Goal: Communication & Community: Answer question/provide support

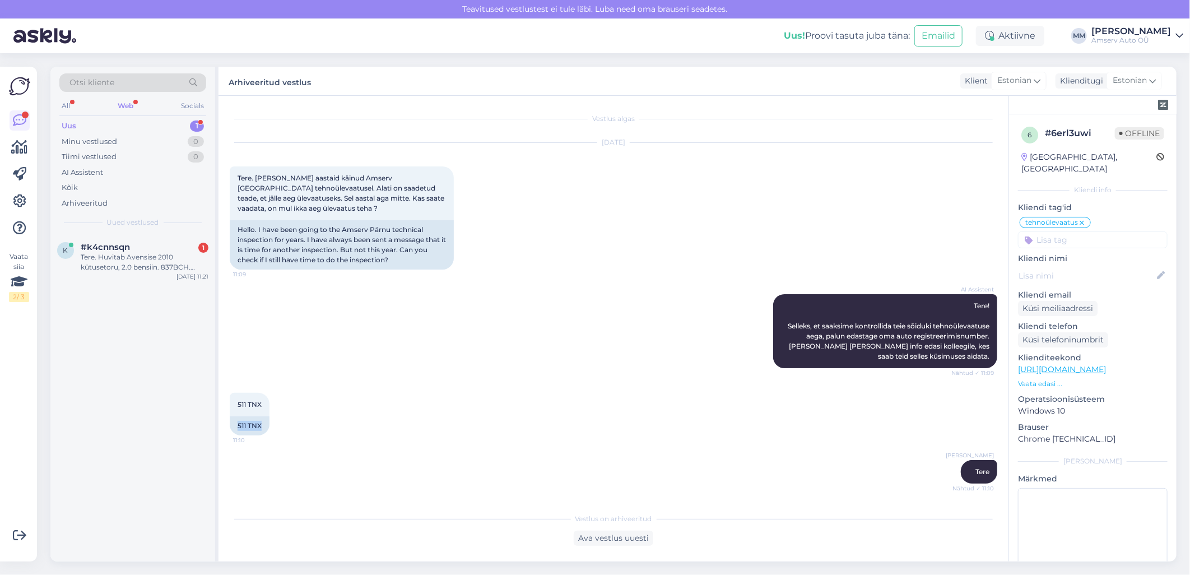
click at [127, 104] on div "Web" at bounding box center [125, 106] width 20 height 15
click at [128, 121] on div "Uus 1" at bounding box center [132, 126] width 147 height 16
click at [128, 259] on div "Tere. Huvitab Avensise 2010 kütusetoru, 2.0 bensiin. 837BCH. [PERSON_NAME] pöör…" at bounding box center [145, 262] width 128 height 20
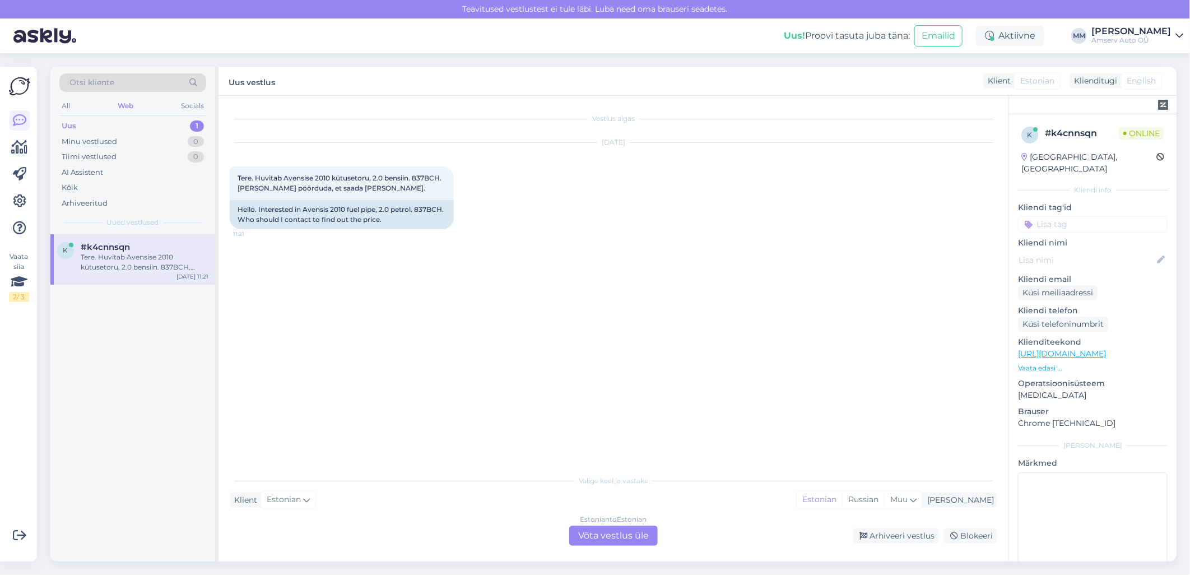
click at [597, 529] on div "Estonian to Estonian Võta vestlus üle" at bounding box center [613, 536] width 89 height 20
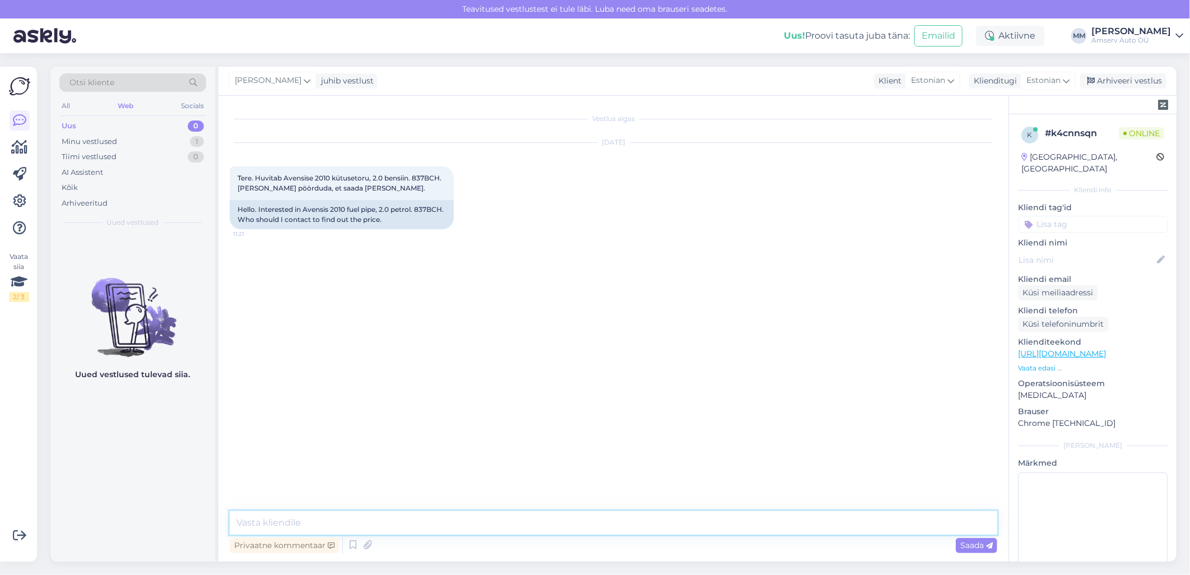
click at [445, 530] on textarea at bounding box center [614, 523] width 768 height 24
type textarea "t"
type textarea "Tere"
type textarea "Mis esindus sobib?"
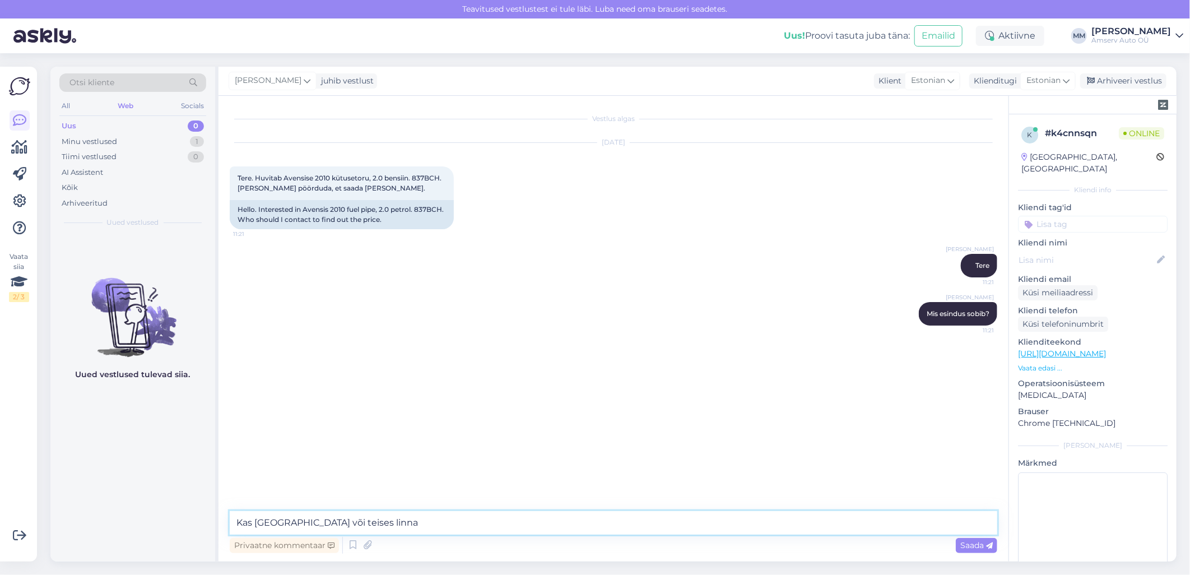
type textarea "Kas [GEOGRAPHIC_DATA] või teises linnas"
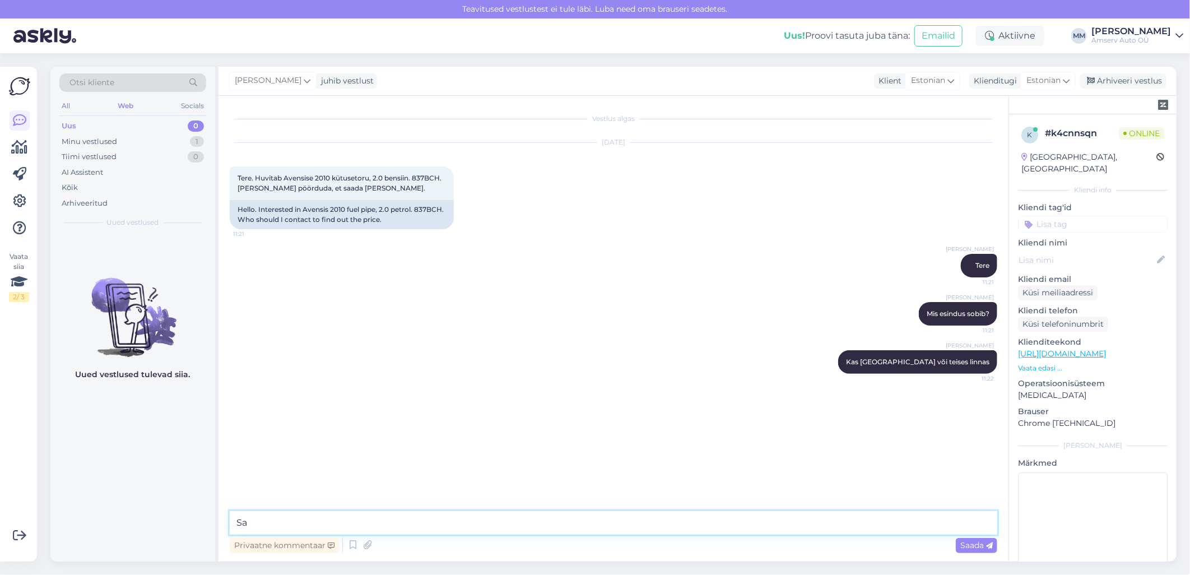
type textarea "S"
drag, startPoint x: 326, startPoint y: 522, endPoint x: 236, endPoint y: 528, distance: 90.4
click at [236, 528] on textarea "[PERSON_NAME] aadress, saadame hinnapakkumise" at bounding box center [614, 523] width 768 height 24
type textarea "[PERSON_NAME] aadress, saadame hinnapakkumise"
click at [467, 520] on textarea "[PERSON_NAME] aadress, saadame hinnapakkumise" at bounding box center [614, 523] width 768 height 24
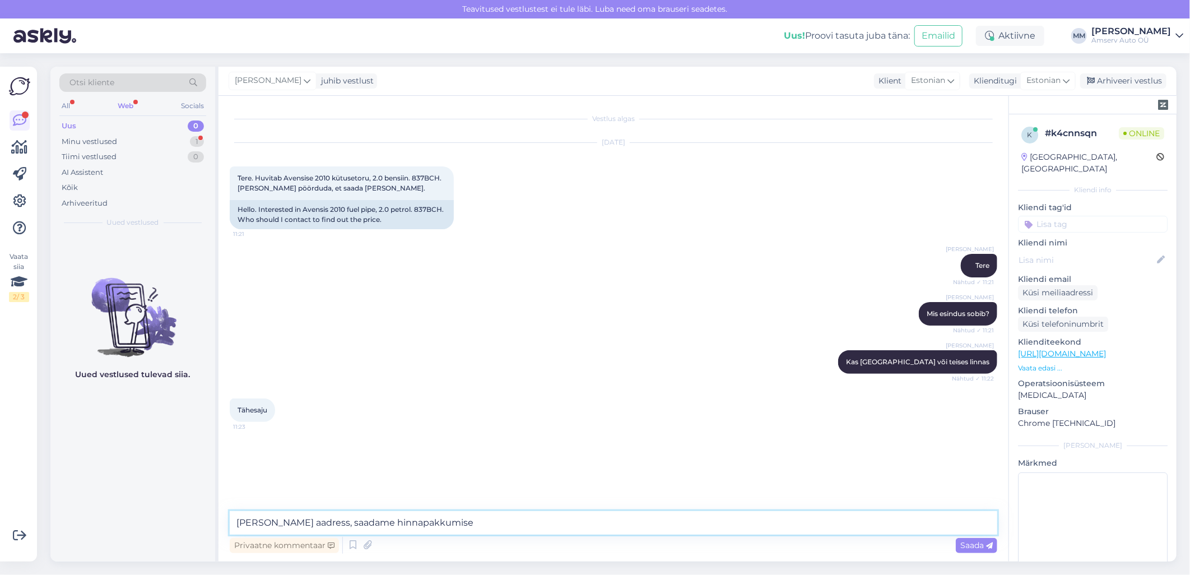
drag, startPoint x: 465, startPoint y: 523, endPoint x: 234, endPoint y: 522, distance: 231.4
click at [234, 522] on textarea "[PERSON_NAME] aadress, saadame hinnapakkumise" at bounding box center [614, 523] width 768 height 24
drag, startPoint x: 271, startPoint y: 409, endPoint x: 250, endPoint y: 412, distance: 20.9
click at [250, 412] on div "Tähesaju 11:23" at bounding box center [252, 410] width 45 height 24
drag, startPoint x: 250, startPoint y: 412, endPoint x: 265, endPoint y: 426, distance: 20.6
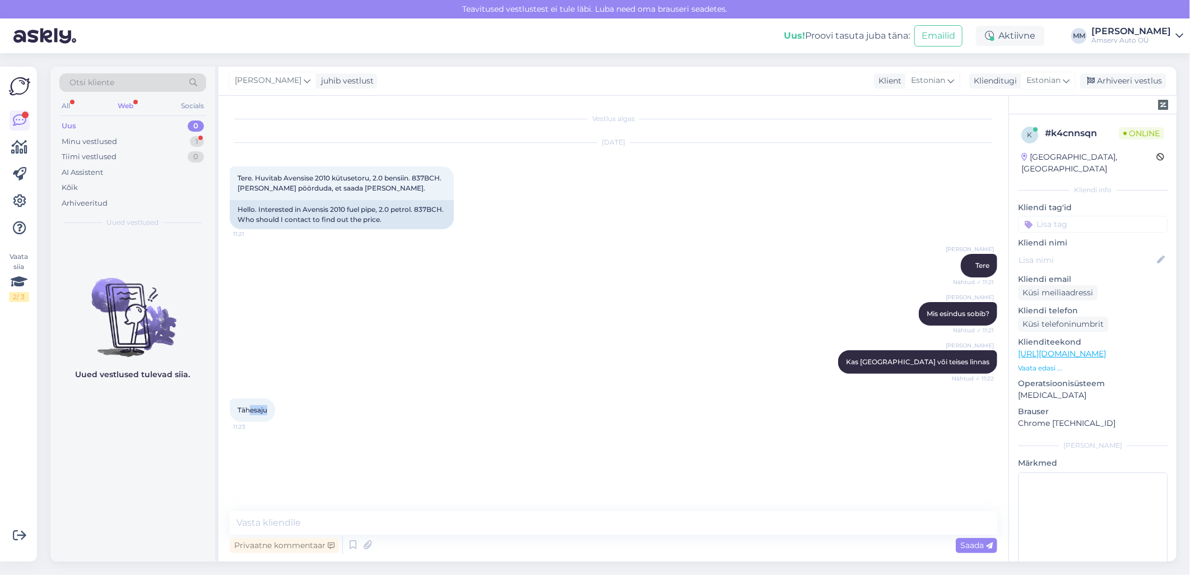
click at [265, 426] on span "11:23" at bounding box center [254, 426] width 42 height 8
drag, startPoint x: 273, startPoint y: 411, endPoint x: 279, endPoint y: 410, distance: 5.6
click at [275, 410] on div "Tähesaju 11:23" at bounding box center [252, 410] width 45 height 24
click at [251, 393] on div "Tähesaju 11:23" at bounding box center [614, 410] width 768 height 48
drag, startPoint x: 239, startPoint y: 405, endPoint x: 271, endPoint y: 411, distance: 33.0
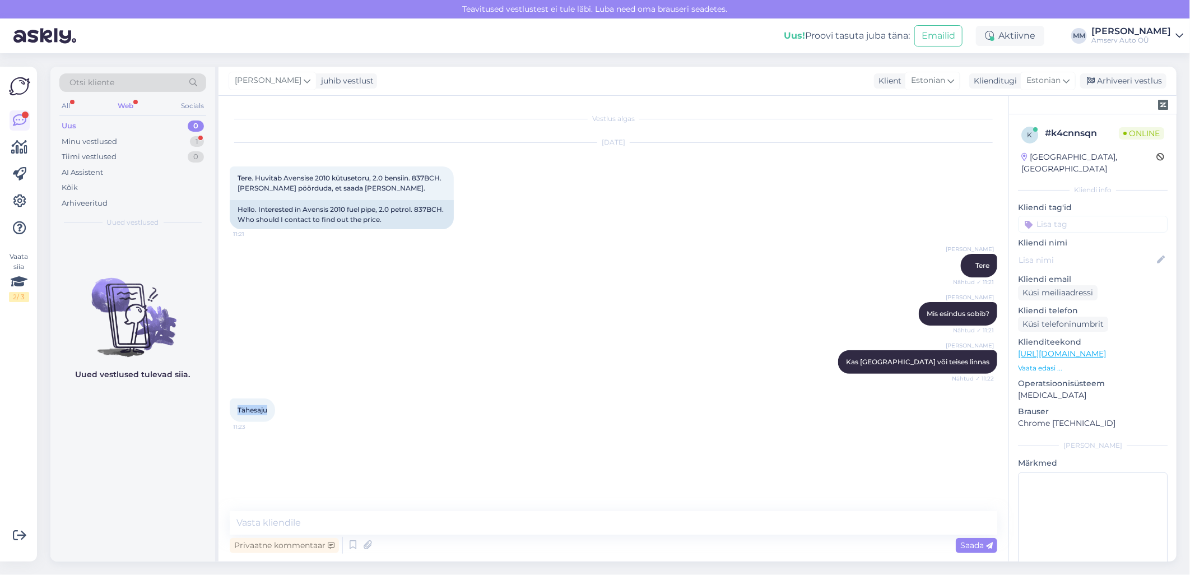
click at [271, 411] on div "Tähesaju 11:23" at bounding box center [252, 410] width 45 height 24
drag, startPoint x: 271, startPoint y: 411, endPoint x: 264, endPoint y: 410, distance: 7.4
click at [341, 514] on textarea at bounding box center [614, 523] width 768 height 24
type textarea "Me [PERSON_NAME]"
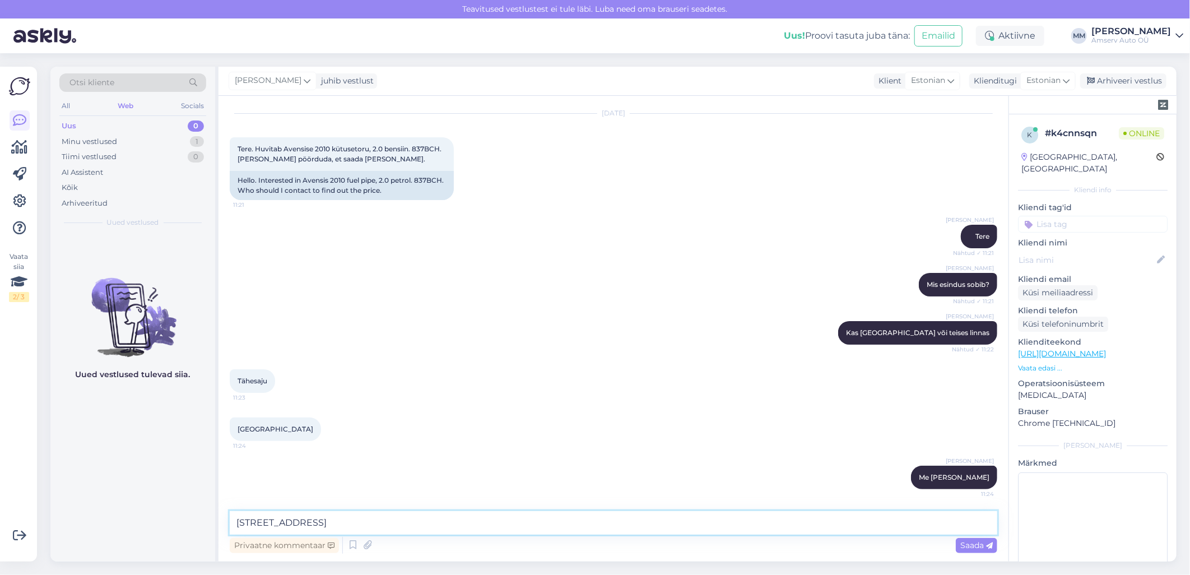
type textarea "Asume [STREET_ADDRESS]"
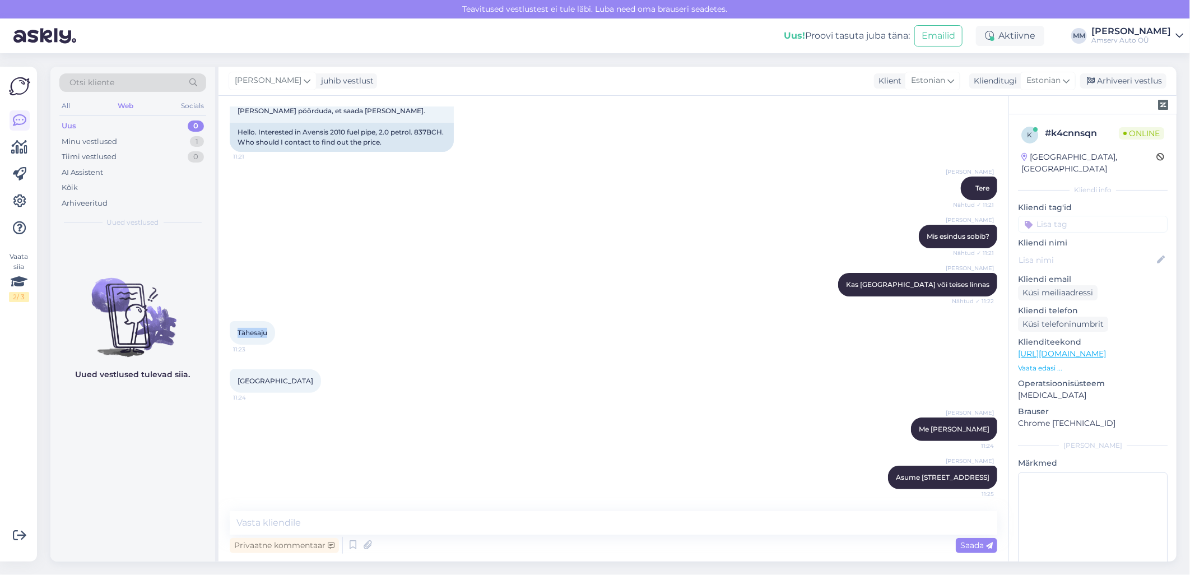
drag, startPoint x: 239, startPoint y: 329, endPoint x: 269, endPoint y: 328, distance: 30.3
click at [269, 328] on div "Tähesaju 11:23" at bounding box center [252, 333] width 45 height 24
copy span "Tähesaju"
click at [283, 517] on textarea at bounding box center [614, 523] width 768 height 24
paste textarea "Tähesaju"
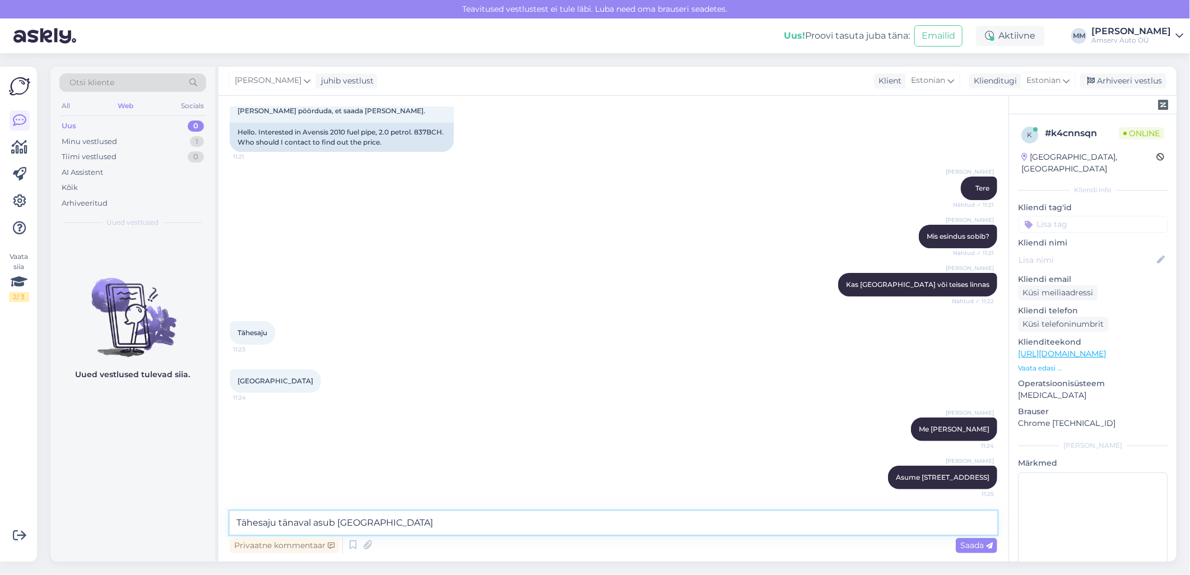
type textarea "Tähesaju tänaval asub Elke"
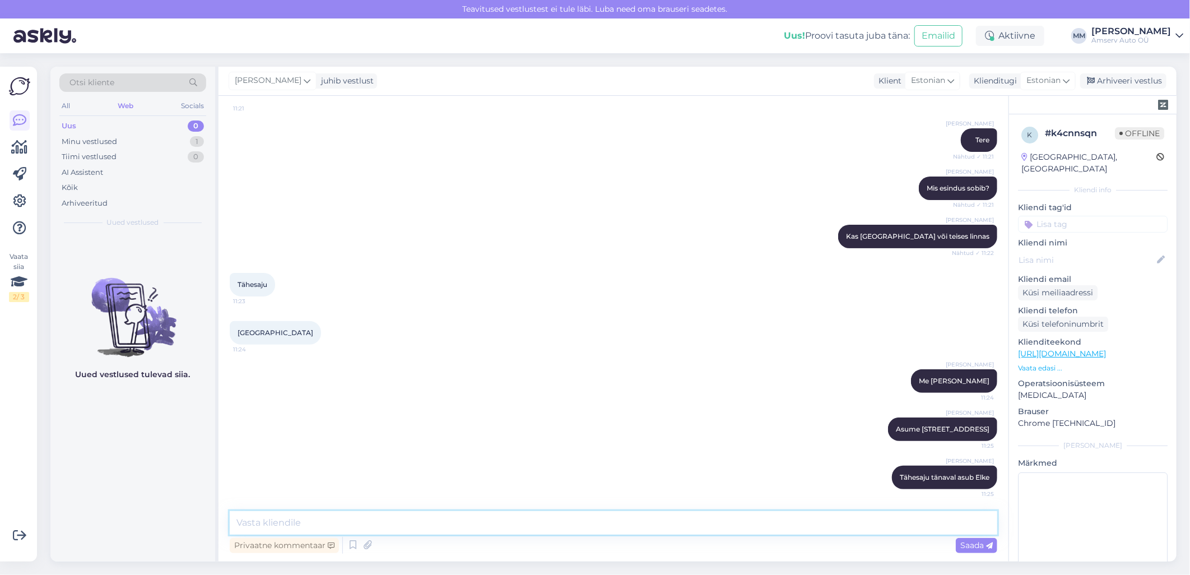
click at [371, 528] on textarea at bounding box center [614, 523] width 768 height 24
type textarea "Palun võtke ühendust meie laoga"
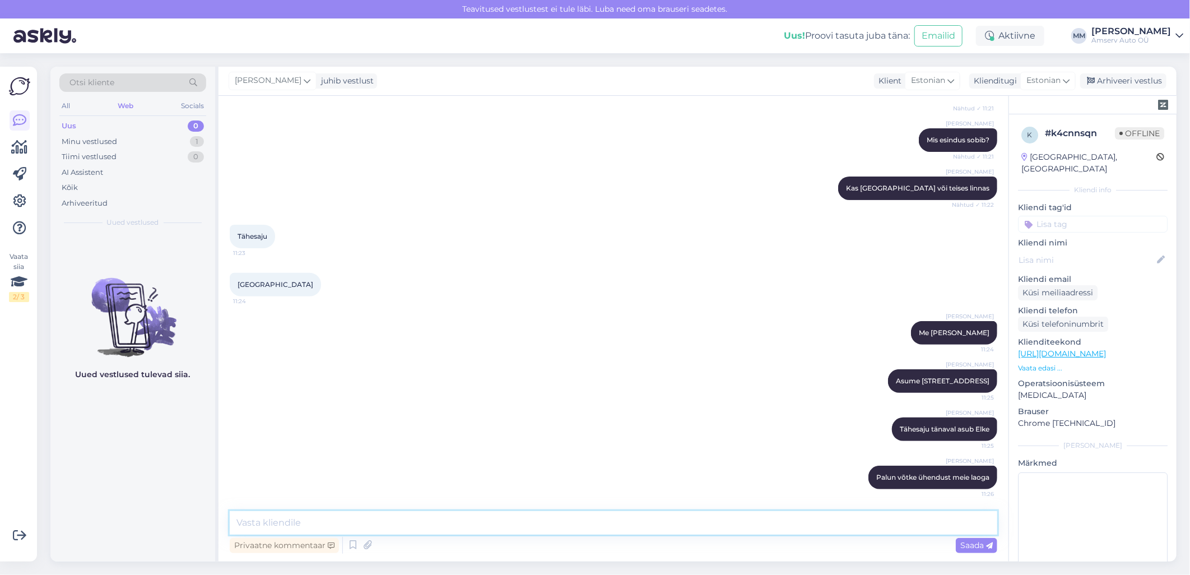
paste textarea "Varuosad 650 2152 [EMAIL_ADDRESS][DOMAIN_NAME] E – R 9.00 - 18.00"
type textarea "Varuosad 650 2152 [EMAIL_ADDRESS][DOMAIN_NAME] E – R 9.00 - 18.00"
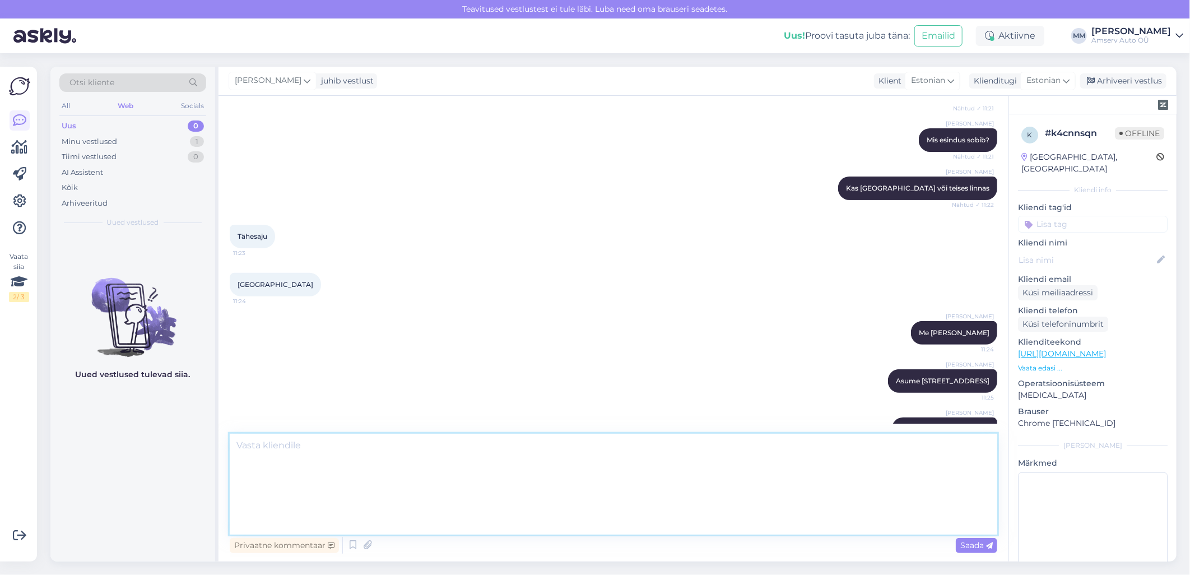
scroll to position [0, 0]
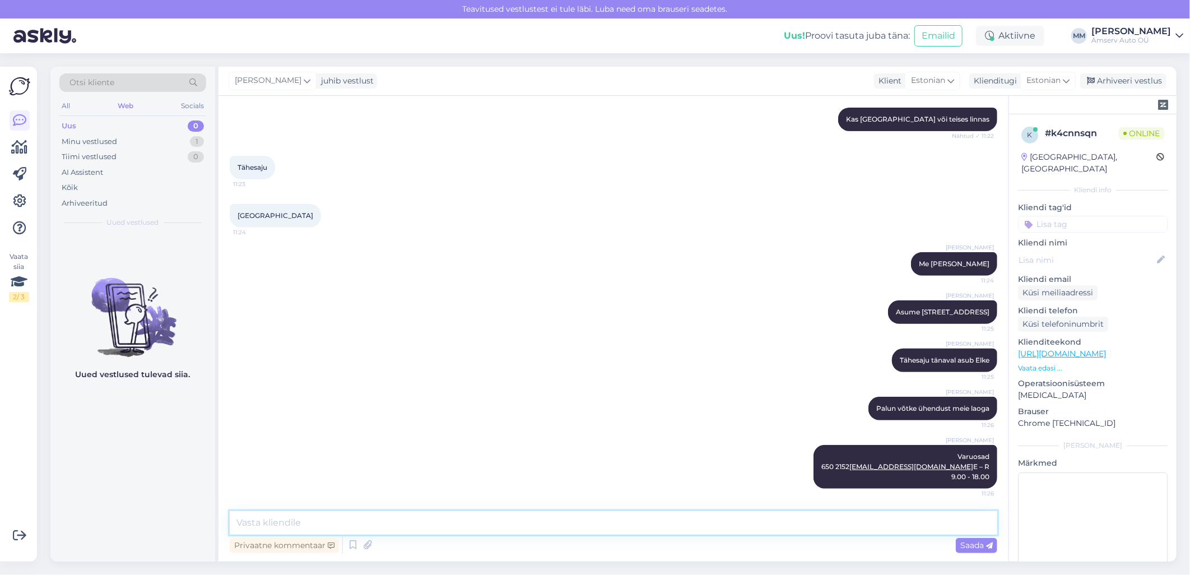
click at [660, 518] on textarea at bounding box center [614, 523] width 768 height 24
type textarea "[PERSON_NAME] andke teada, kui saan veel abiks olla"
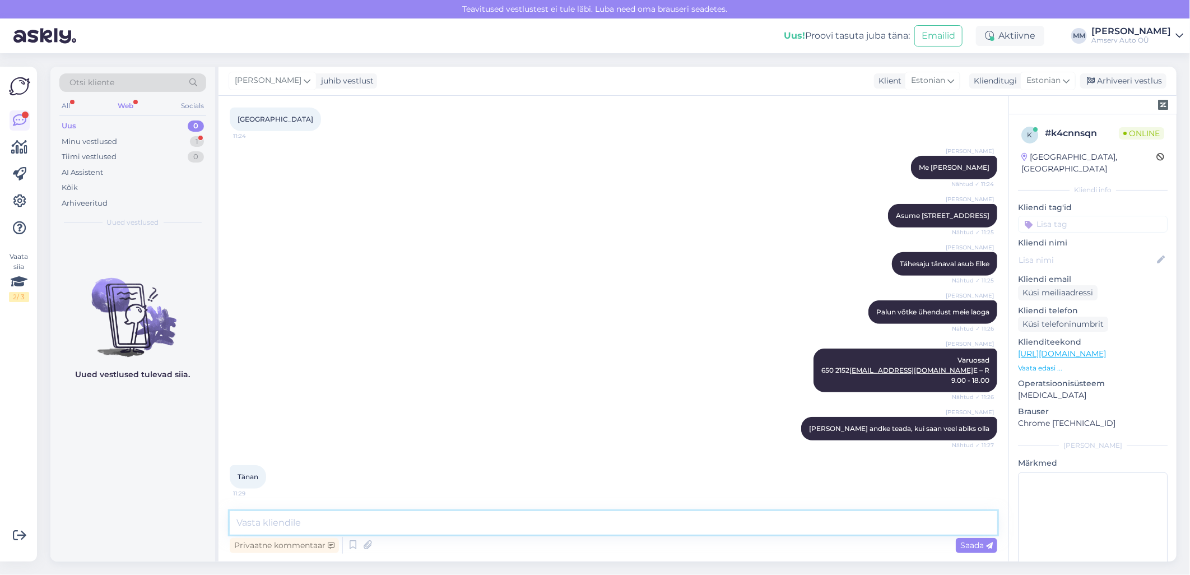
scroll to position [379, 0]
type textarea "Ilusat päeva!"
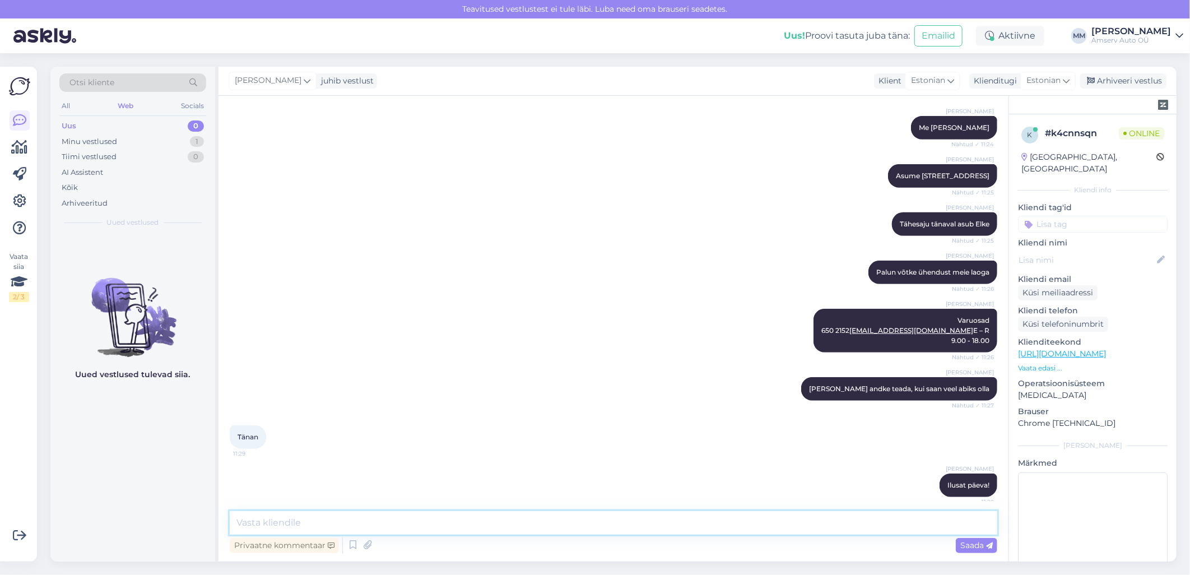
scroll to position [427, 0]
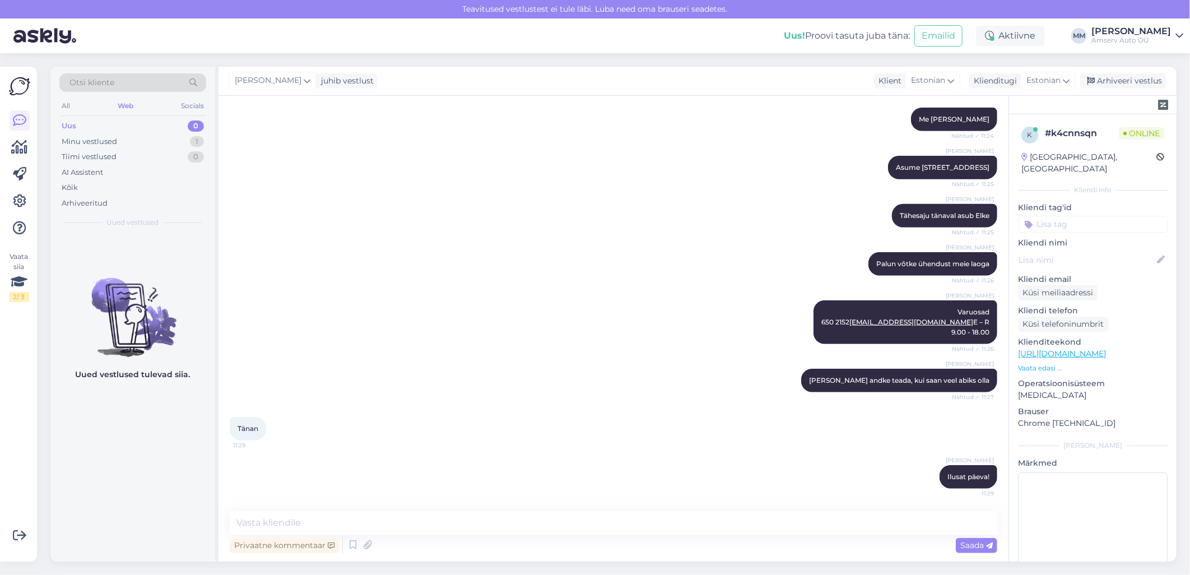
click at [1057, 216] on input at bounding box center [1093, 224] width 150 height 17
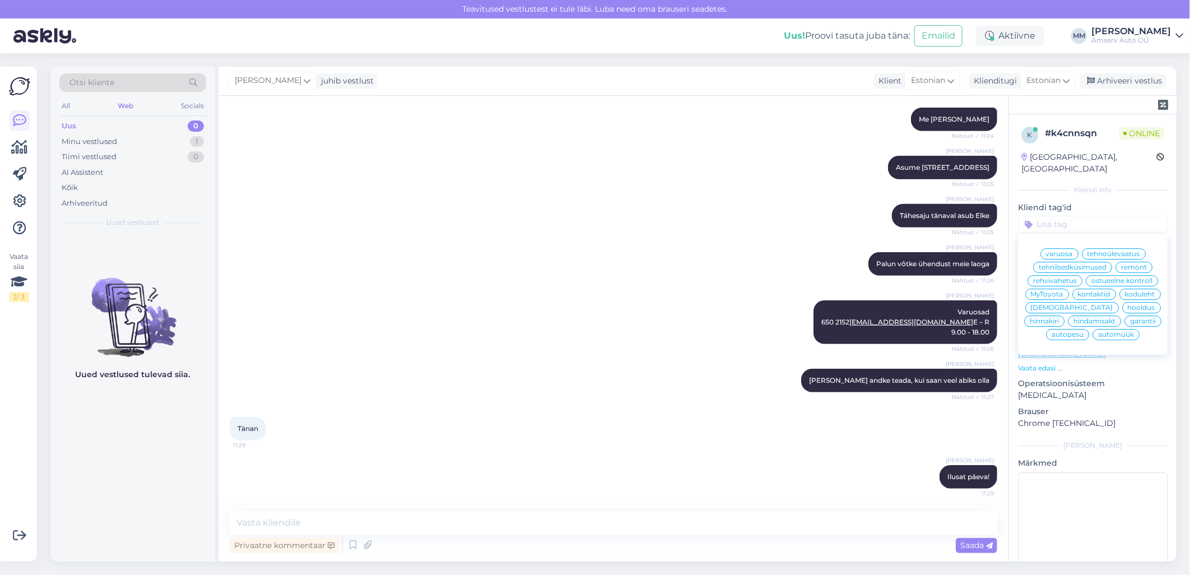
click at [1062, 250] on span "varuosa" at bounding box center [1059, 253] width 27 height 7
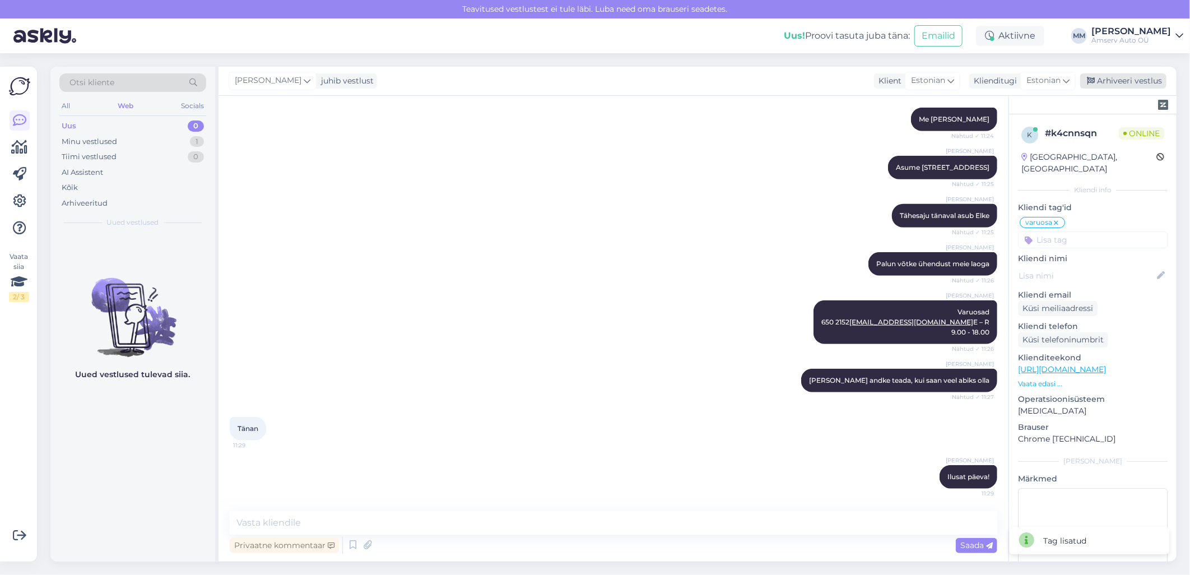
click at [1127, 78] on div "Arhiveeri vestlus" at bounding box center [1123, 80] width 86 height 15
